Goal: Task Accomplishment & Management: Manage account settings

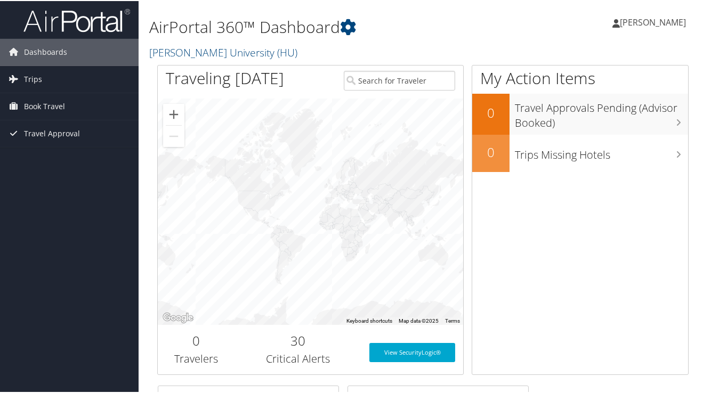
click at [666, 25] on span "[PERSON_NAME]" at bounding box center [653, 21] width 66 height 12
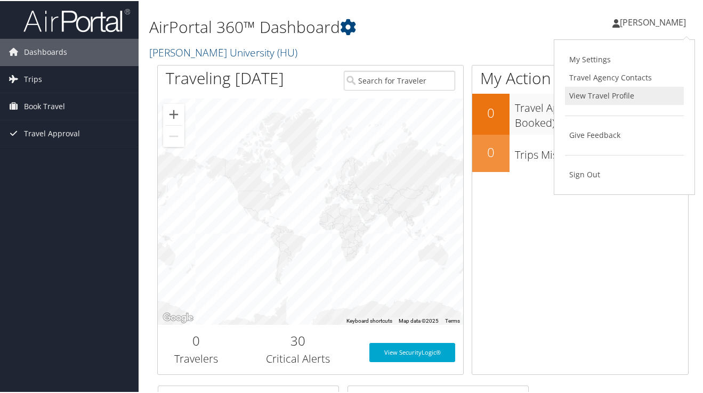
click at [603, 93] on link "View Travel Profile" at bounding box center [624, 95] width 119 height 18
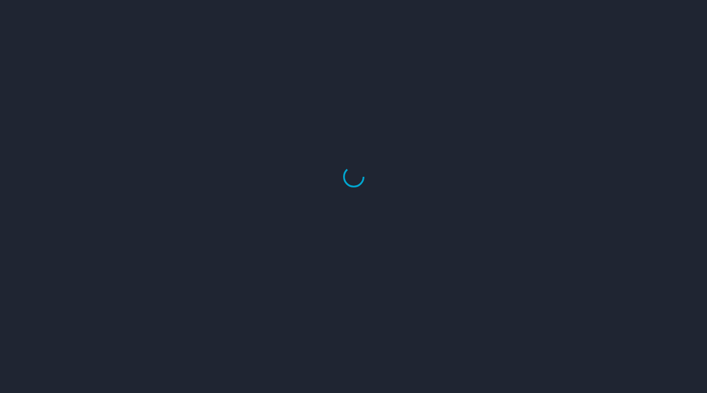
select select "US"
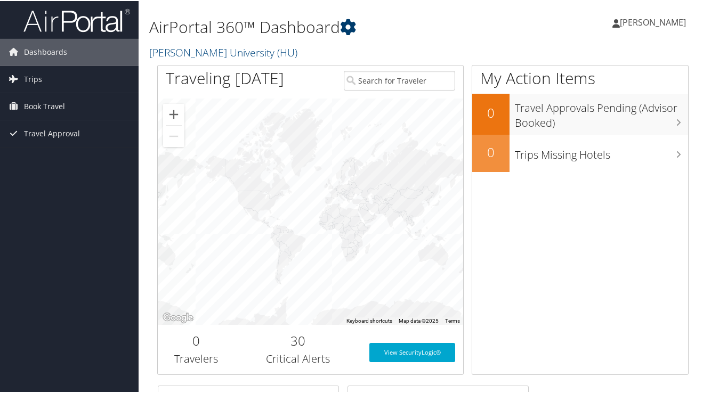
click at [350, 29] on icon at bounding box center [348, 26] width 16 height 16
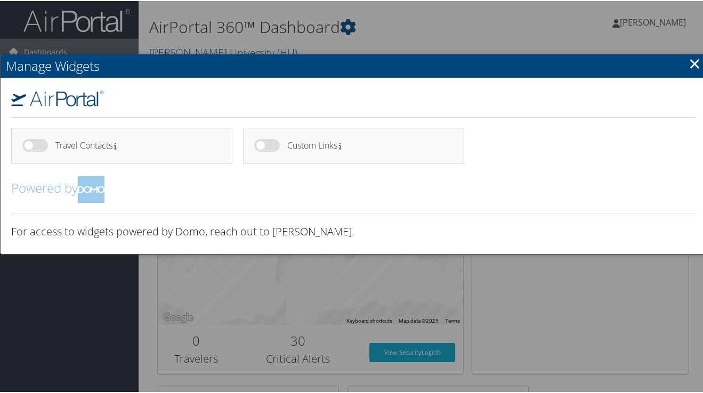
click at [689, 66] on link "×" at bounding box center [695, 62] width 12 height 21
